Goal: Information Seeking & Learning: Learn about a topic

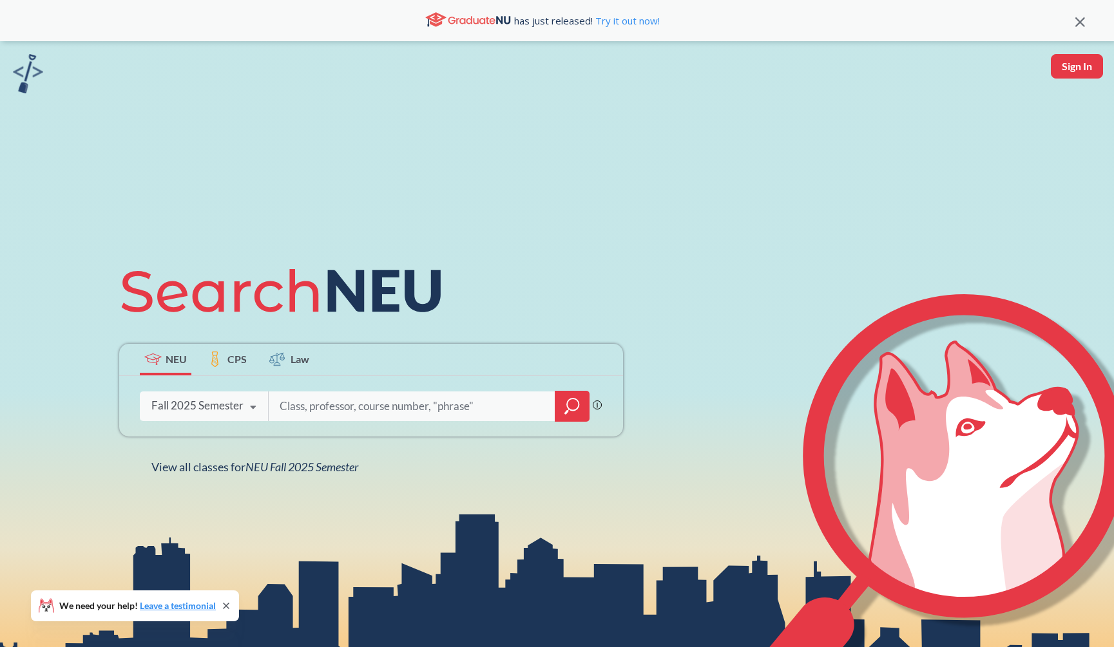
click at [560, 403] on div at bounding box center [572, 406] width 35 height 31
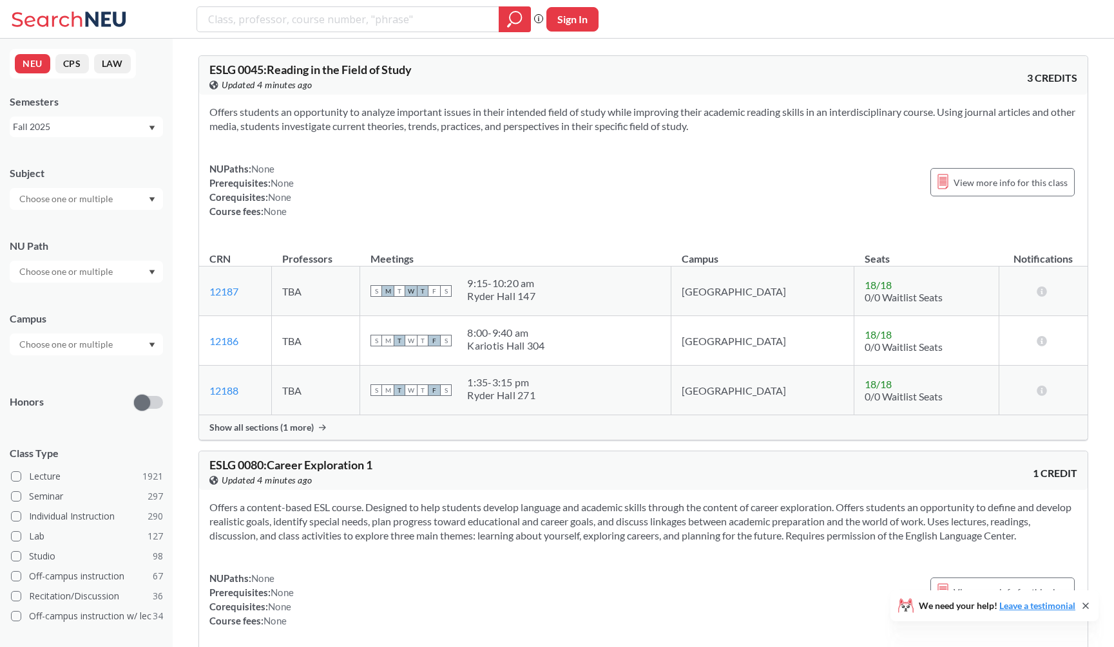
click at [144, 174] on div "Subject" at bounding box center [86, 173] width 153 height 14
click at [141, 184] on div "Subject" at bounding box center [86, 181] width 153 height 57
click at [137, 198] on div at bounding box center [86, 199] width 153 height 22
click at [127, 224] on div "CS ( 115 )" at bounding box center [90, 222] width 146 height 14
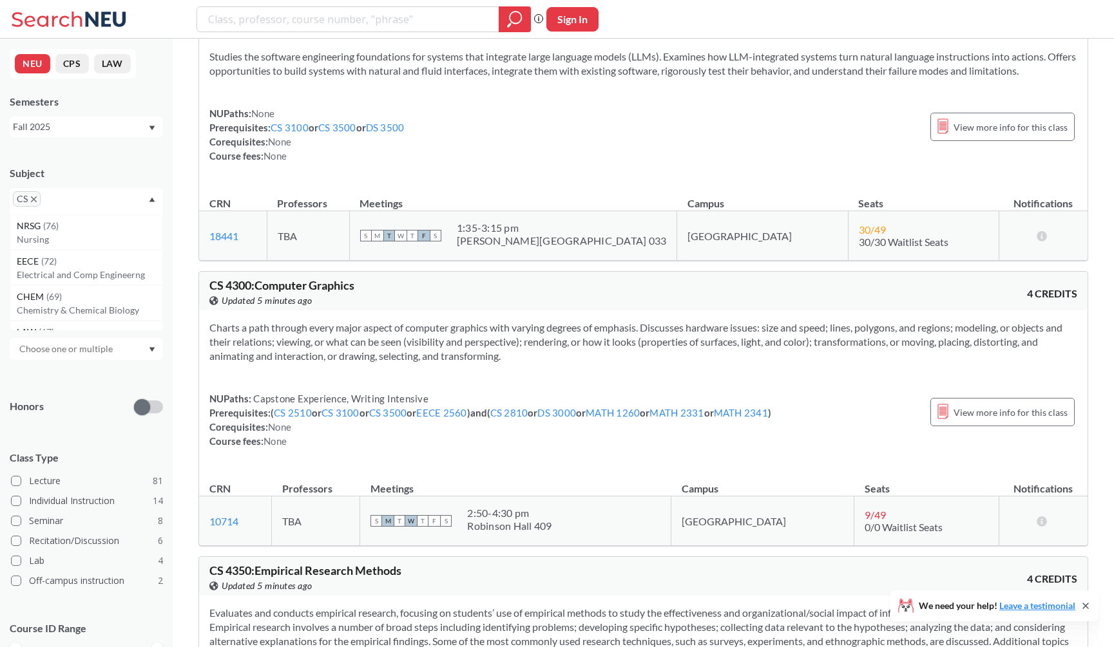
scroll to position [9576, 0]
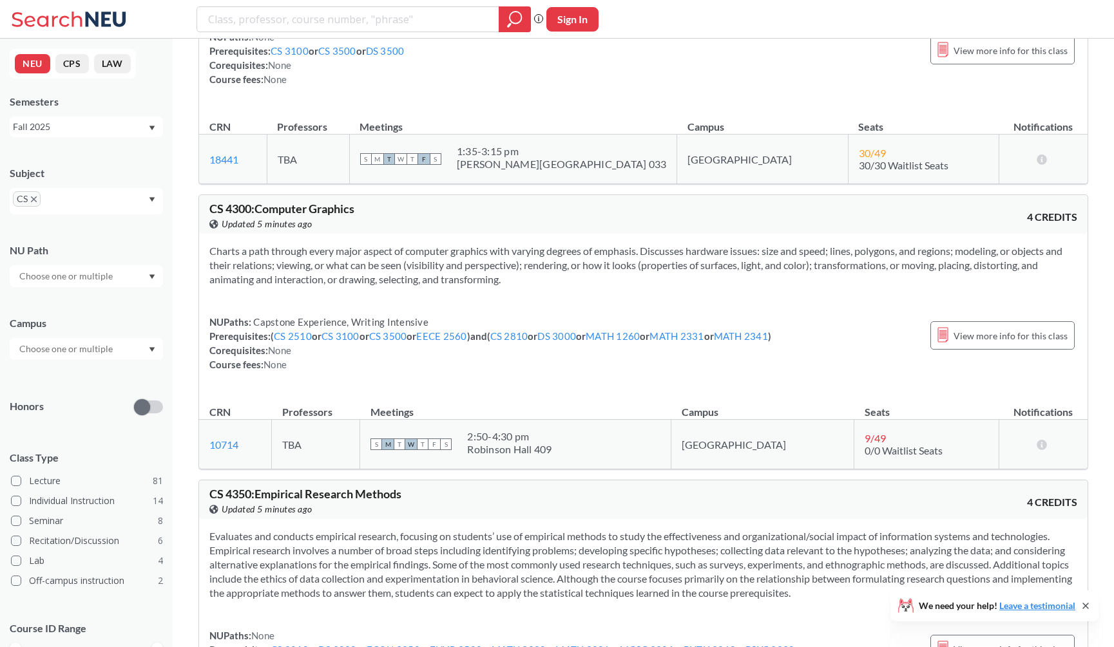
click at [414, 287] on section "Charts a path through every major aspect of computer graphics with varying degr…" at bounding box center [643, 265] width 868 height 43
click at [416, 287] on section "Charts a path through every major aspect of computer graphics with varying degr…" at bounding box center [643, 265] width 868 height 43
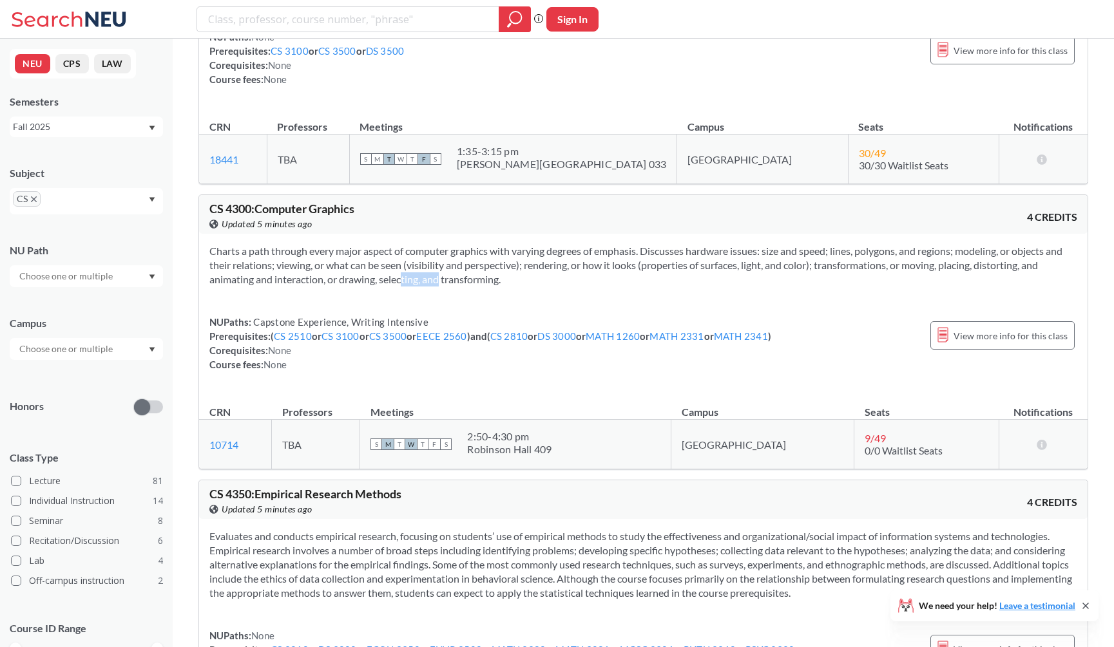
click at [416, 287] on section "Charts a path through every major aspect of computer graphics with varying degr…" at bounding box center [643, 265] width 868 height 43
click at [526, 287] on section "Charts a path through every major aspect of computer graphics with varying degr…" at bounding box center [643, 265] width 868 height 43
click at [536, 287] on section "Charts a path through every major aspect of computer graphics with varying degr…" at bounding box center [643, 265] width 868 height 43
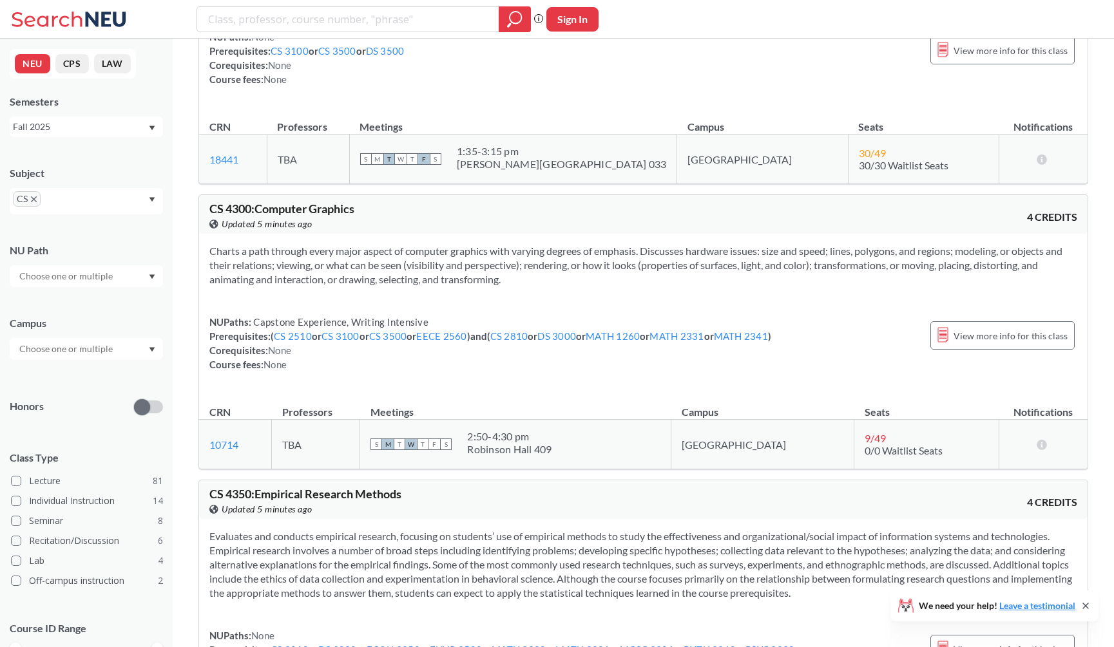
click at [536, 287] on section "Charts a path through every major aspect of computer graphics with varying degr…" at bounding box center [643, 265] width 868 height 43
click at [542, 287] on section "Charts a path through every major aspect of computer graphics with varying degr…" at bounding box center [643, 265] width 868 height 43
click at [487, 287] on section "Charts a path through every major aspect of computer graphics with varying degr…" at bounding box center [643, 265] width 868 height 43
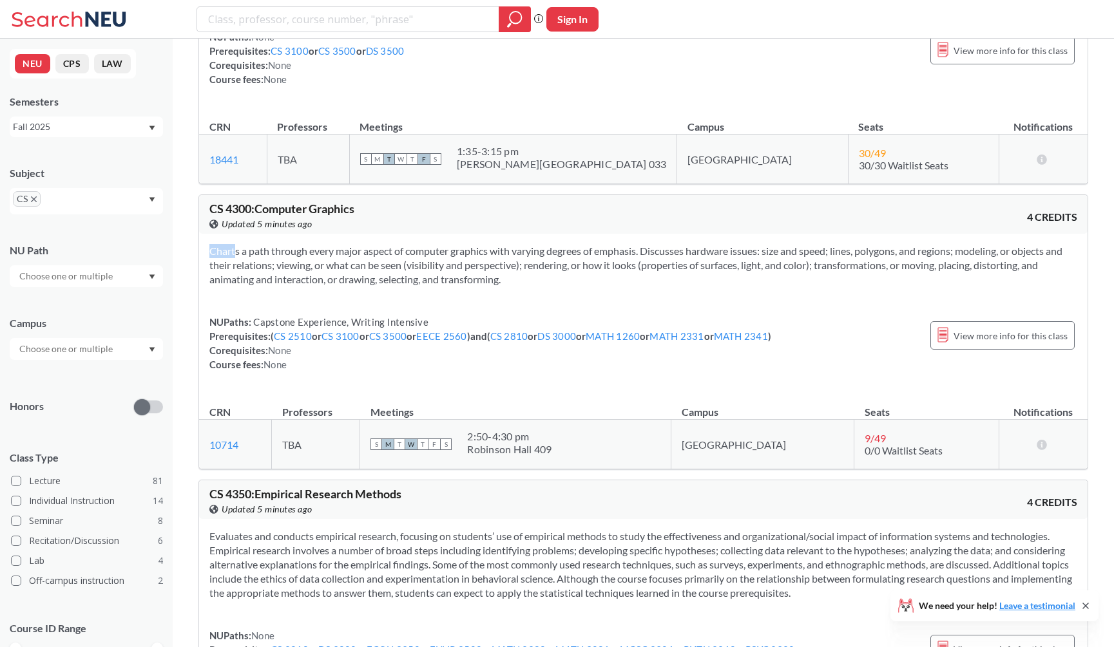
click at [487, 287] on section "Charts a path through every major aspect of computer graphics with varying degr…" at bounding box center [643, 265] width 868 height 43
click at [428, 280] on section "Charts a path through every major aspect of computer graphics with varying degr…" at bounding box center [643, 265] width 868 height 43
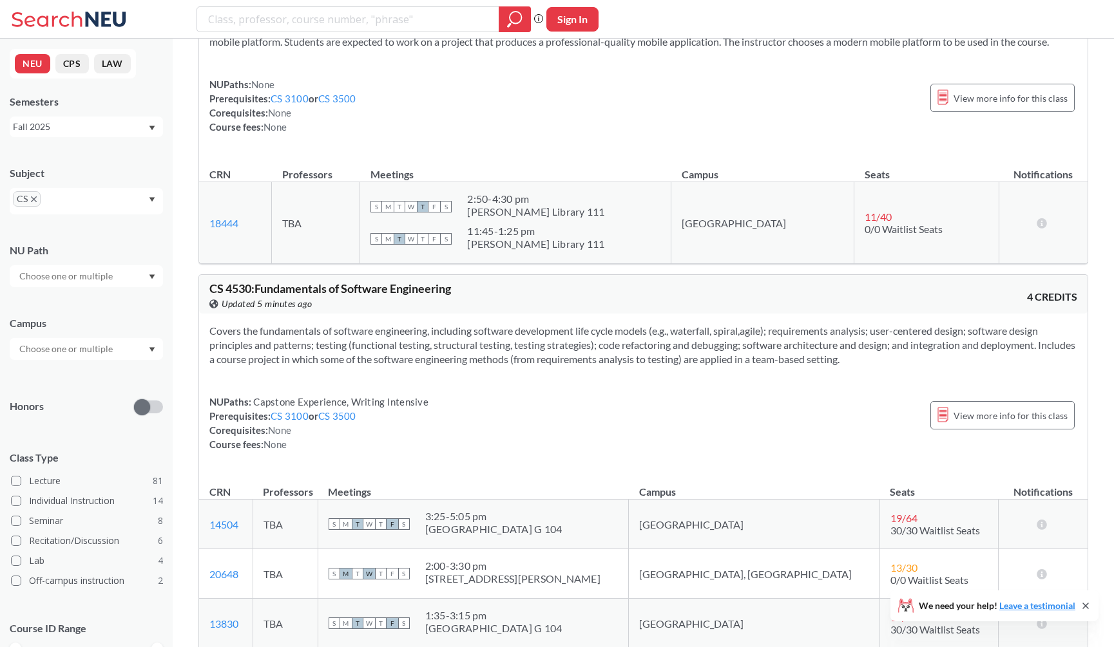
scroll to position [11132, 0]
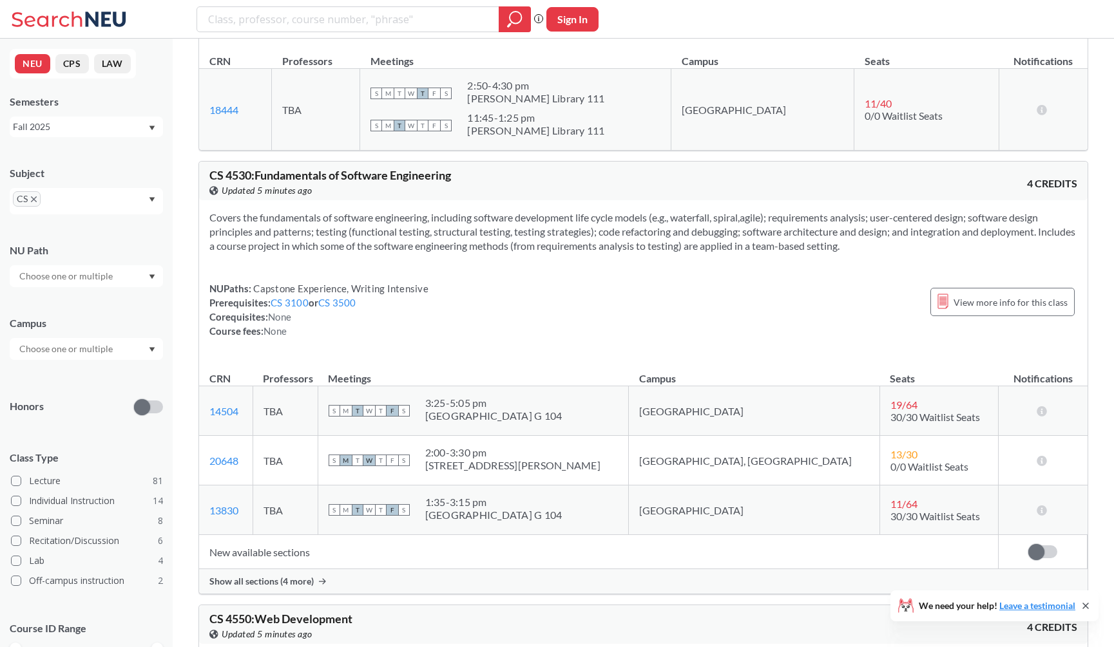
click at [356, 594] on div "Show all sections (4 more)" at bounding box center [643, 581] width 888 height 24
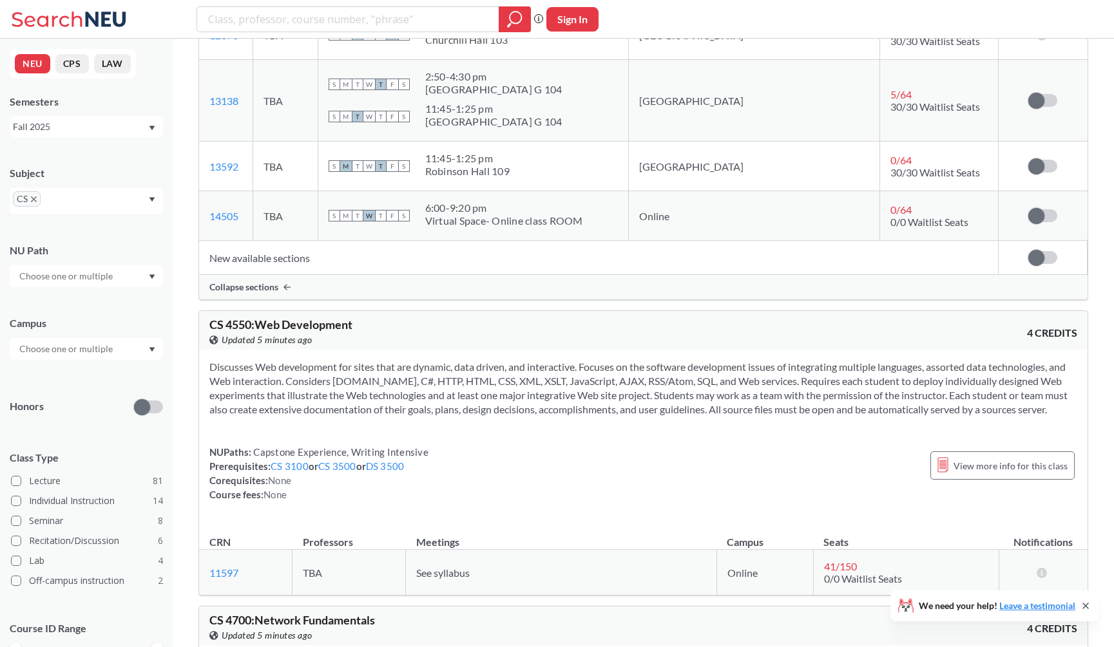
scroll to position [11859, 0]
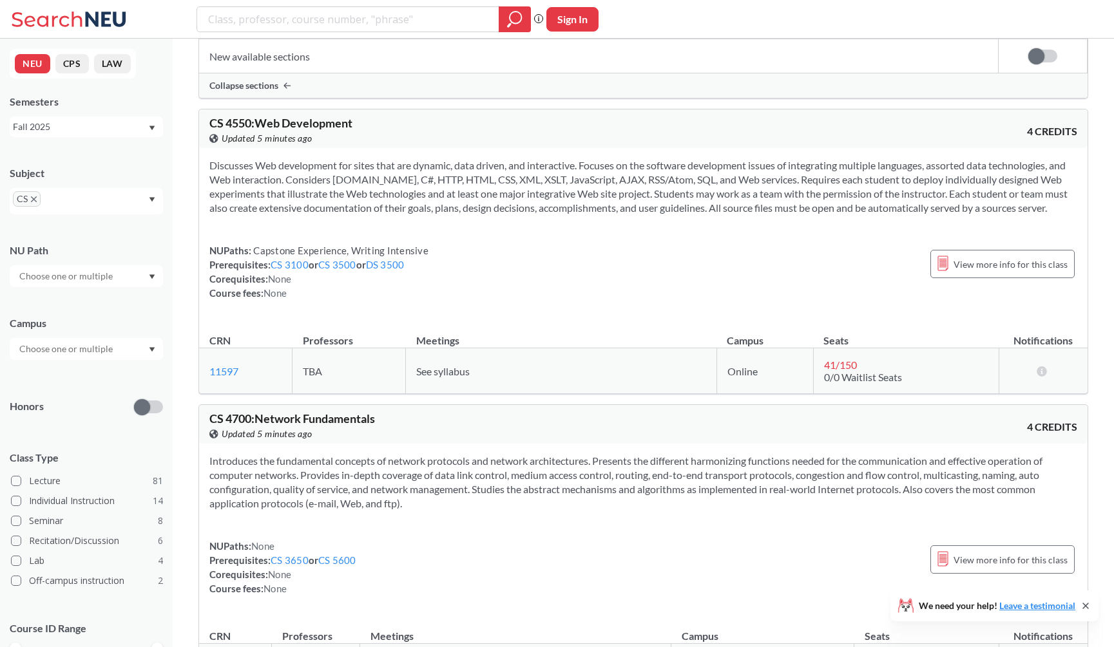
click at [495, 215] on section "Discusses Web development for sites that are dynamic, data driven, and interact…" at bounding box center [643, 186] width 868 height 57
click at [506, 215] on section "Discusses Web development for sites that are dynamic, data driven, and interact…" at bounding box center [643, 186] width 868 height 57
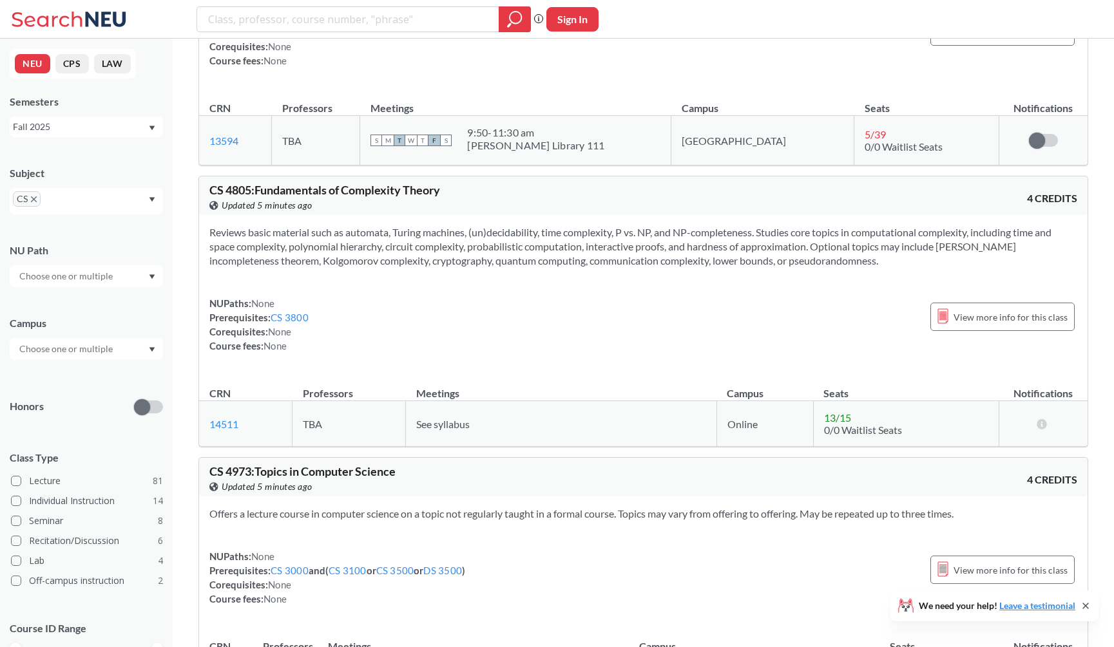
scroll to position [12818, 0]
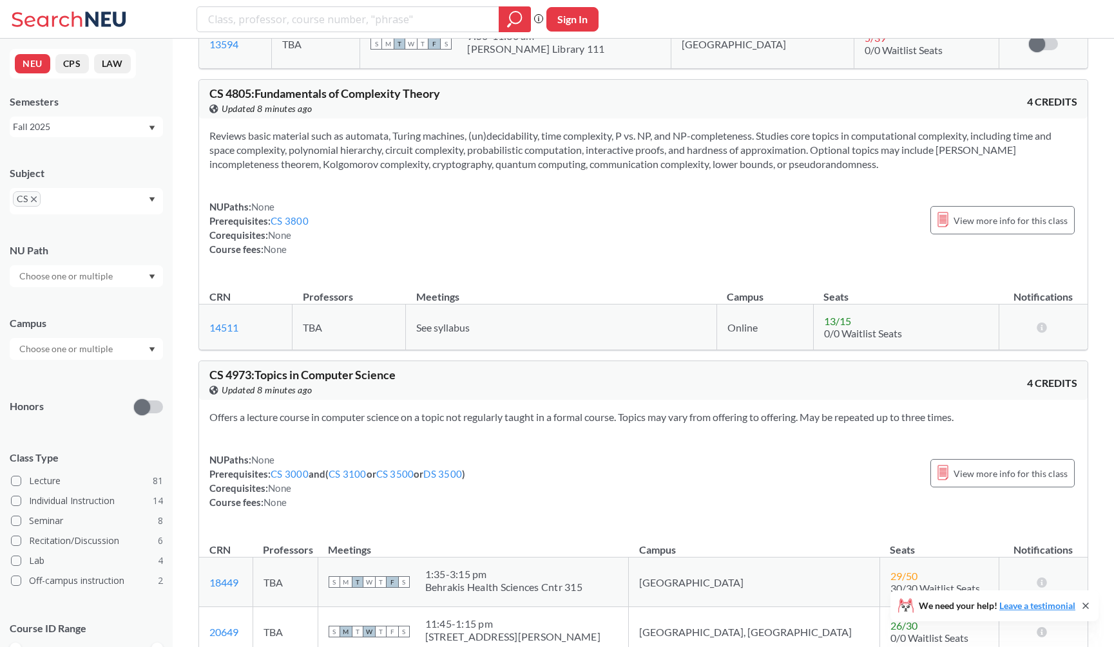
click at [32, 198] on icon "X to remove pill" at bounding box center [34, 199] width 6 height 6
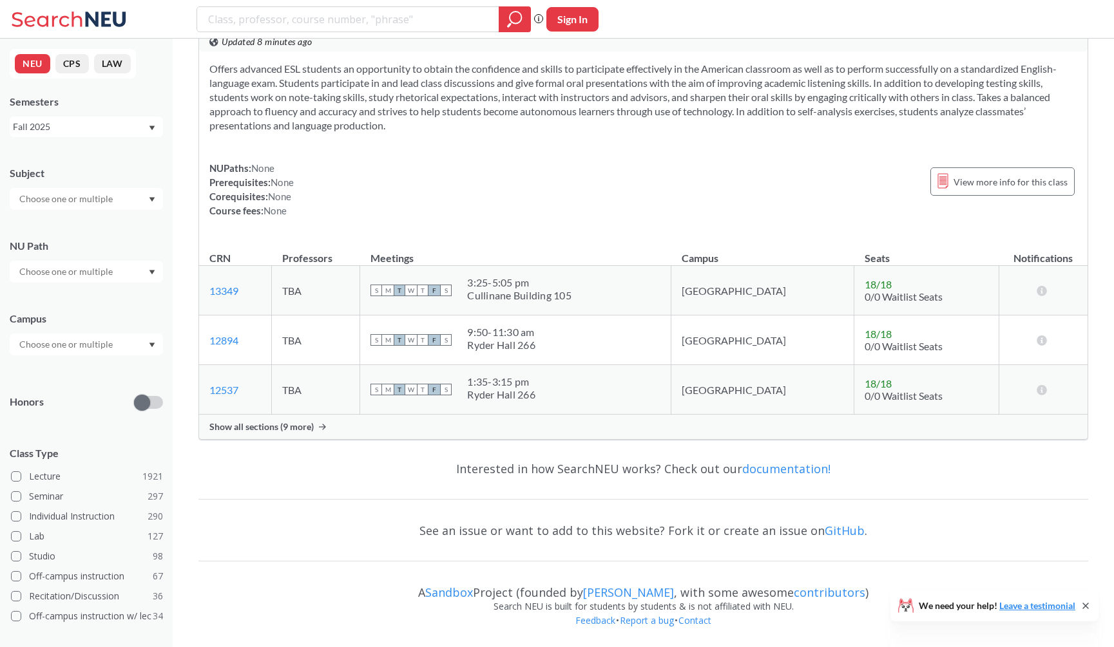
scroll to position [3683, 0]
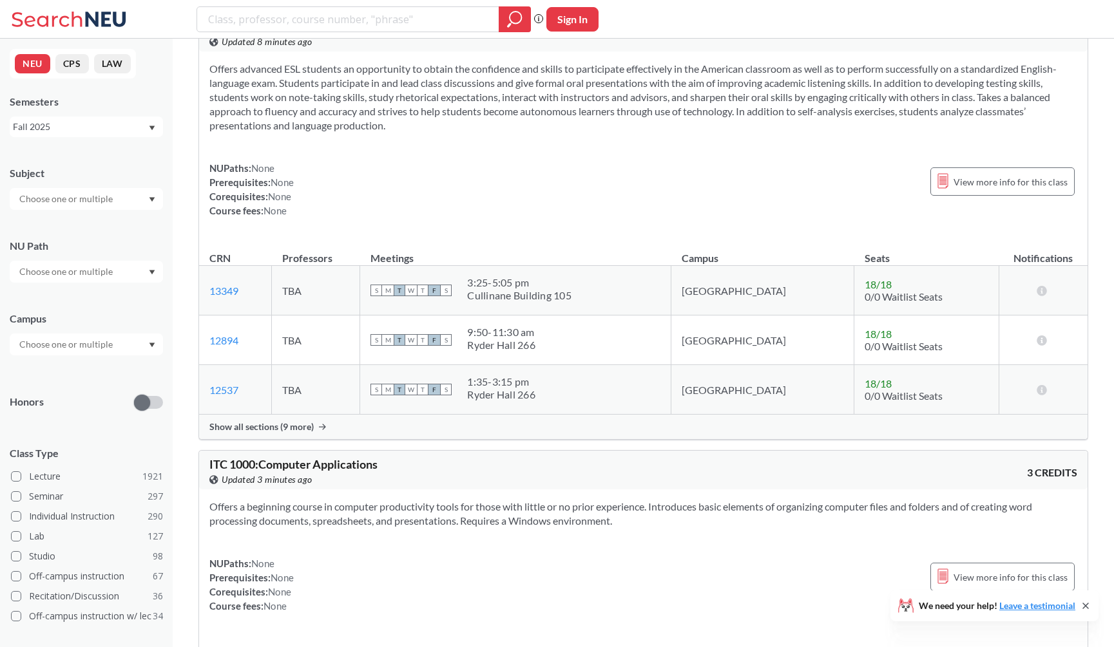
click at [45, 198] on input "text" at bounding box center [67, 198] width 108 height 15
click at [86, 262] on div "MATH ( 67 )" at bounding box center [90, 258] width 146 height 14
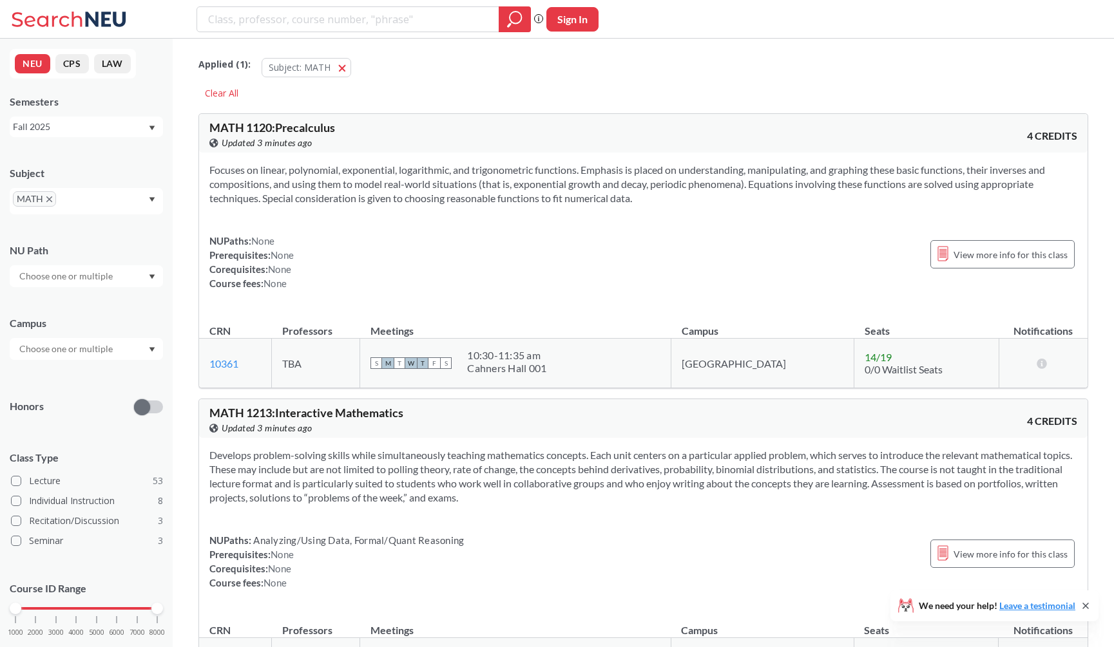
click at [329, 255] on div "NUPaths: None Prerequisites: None Corequisites: None Course fees: None View mor…" at bounding box center [643, 262] width 868 height 57
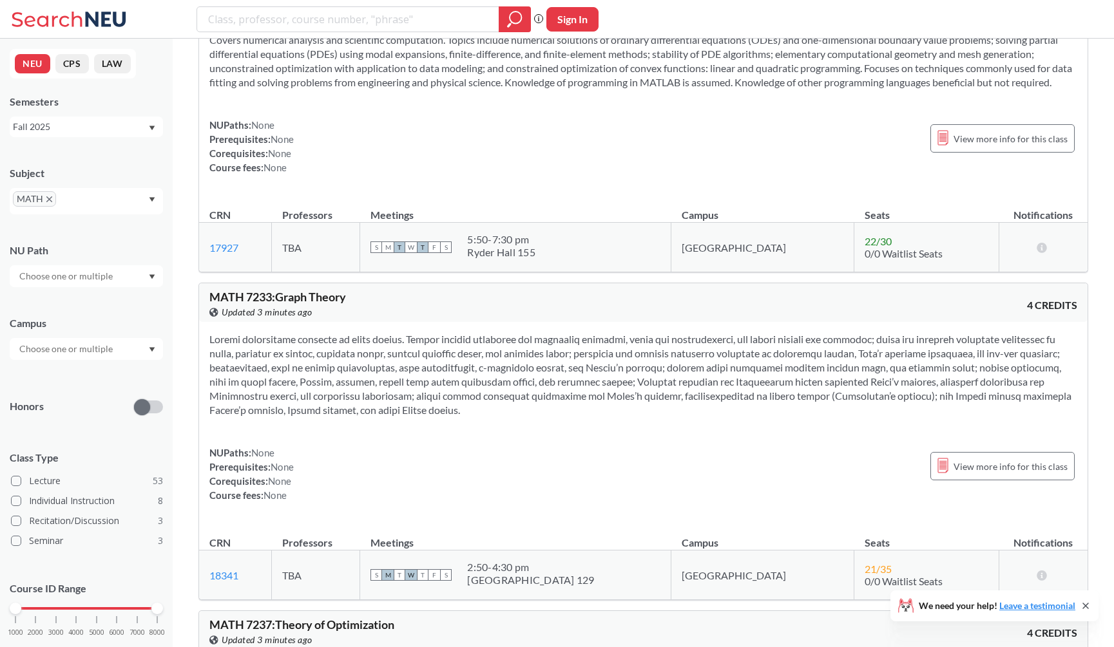
scroll to position [15489, 0]
